Goal: Information Seeking & Learning: Check status

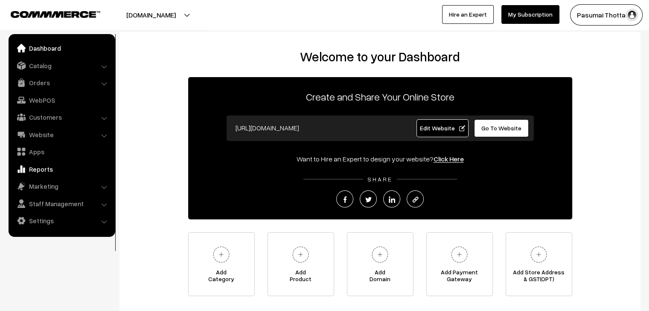
click at [41, 167] on link "Reports" at bounding box center [62, 169] width 102 height 15
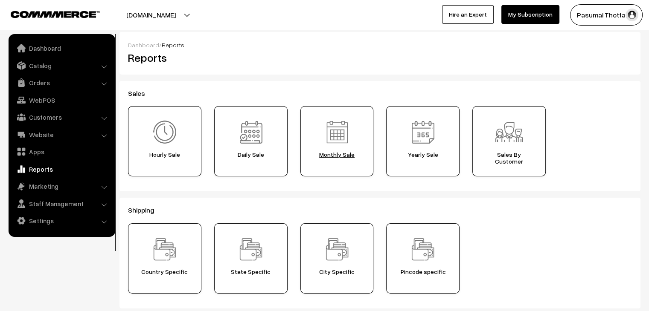
click at [333, 154] on span "Monthly Sale" at bounding box center [336, 154] width 67 height 7
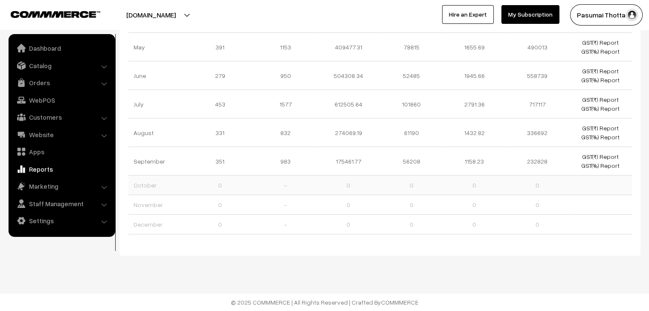
scroll to position [154, 0]
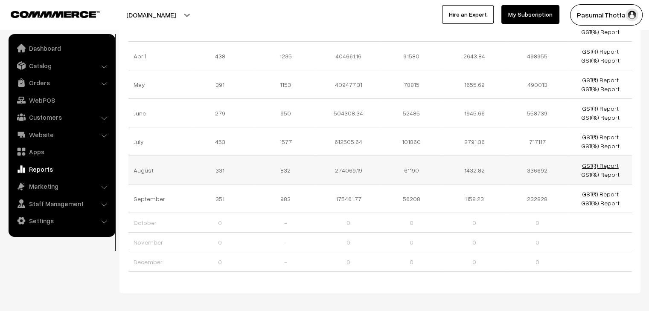
click at [585, 164] on link "GST(₹) Report" at bounding box center [600, 165] width 37 height 7
click at [586, 174] on link "GST(%) Report" at bounding box center [600, 174] width 38 height 7
